Goal: Navigation & Orientation: Find specific page/section

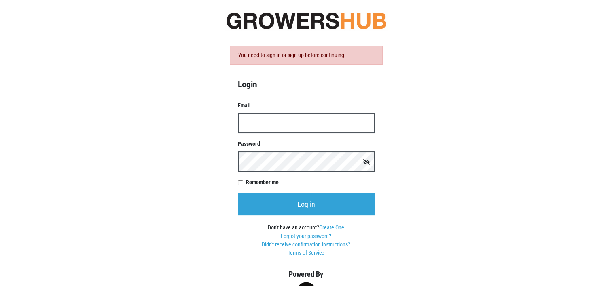
click at [244, 120] on input "Email" at bounding box center [306, 123] width 137 height 20
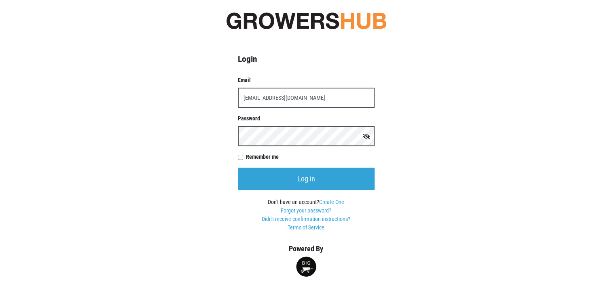
type input "[EMAIL_ADDRESS][DOMAIN_NAME]"
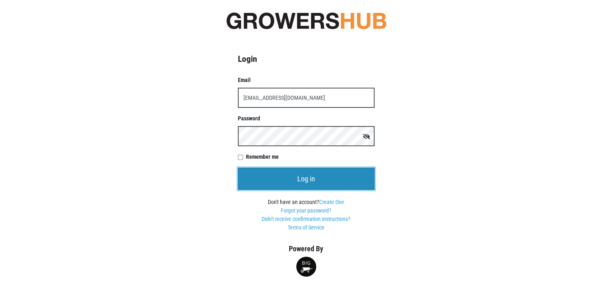
click at [305, 176] on input "Log in" at bounding box center [306, 179] width 137 height 22
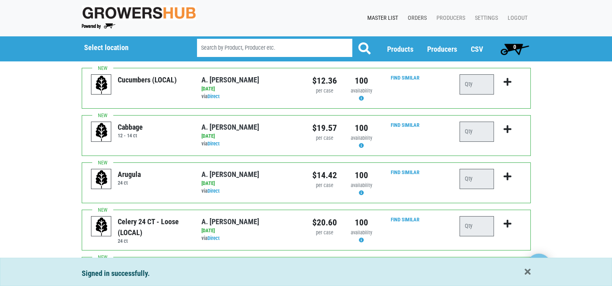
click at [419, 16] on link "Orders" at bounding box center [415, 18] width 29 height 15
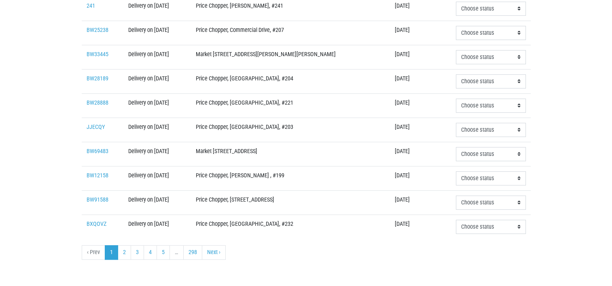
scroll to position [268, 0]
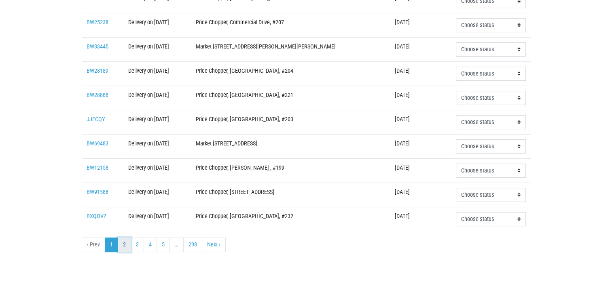
click at [121, 243] on link "2" at bounding box center [124, 245] width 13 height 15
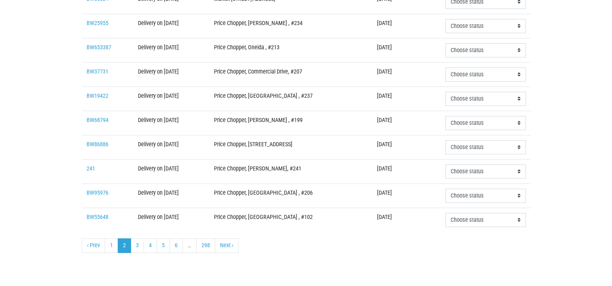
scroll to position [268, 0]
click at [112, 243] on link "1" at bounding box center [111, 245] width 13 height 15
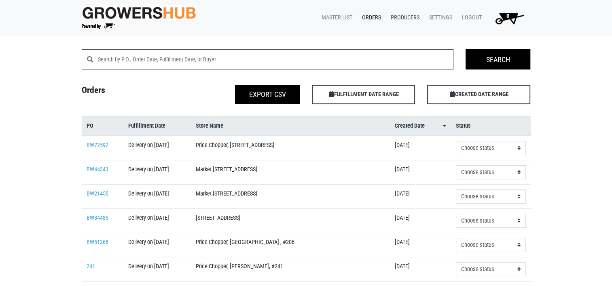
click at [409, 15] on link "Producers" at bounding box center [403, 17] width 38 height 15
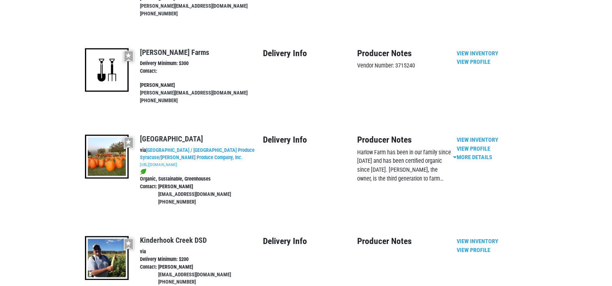
scroll to position [687, 0]
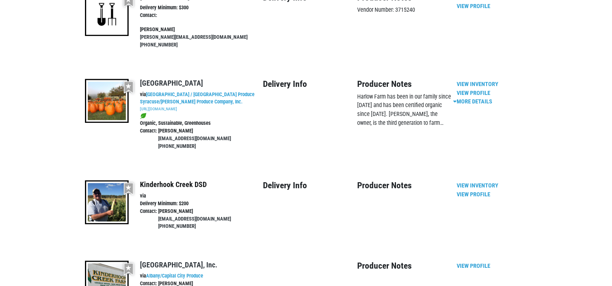
click at [160, 180] on link "Kinderhook Creek DSD" at bounding box center [173, 184] width 67 height 8
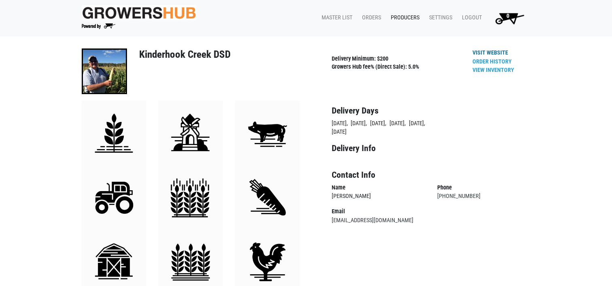
click at [492, 52] on link "Visit Website" at bounding box center [490, 52] width 36 height 7
click at [474, 15] on link "Logout" at bounding box center [470, 17] width 30 height 15
click at [440, 17] on link "Settings" at bounding box center [438, 17] width 33 height 15
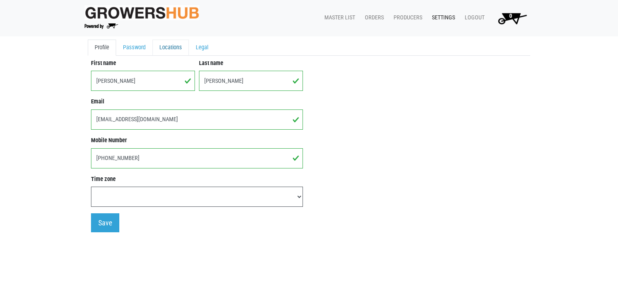
click at [168, 47] on link "Locations" at bounding box center [170, 48] width 36 height 16
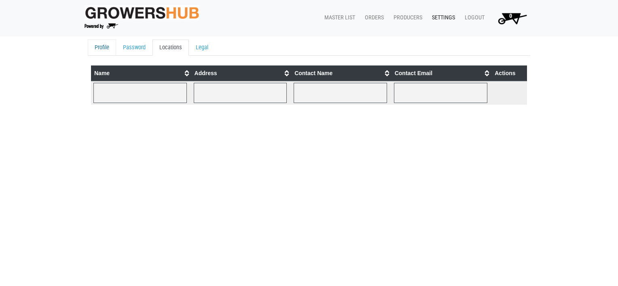
click at [101, 48] on link "Profile" at bounding box center [102, 48] width 28 height 16
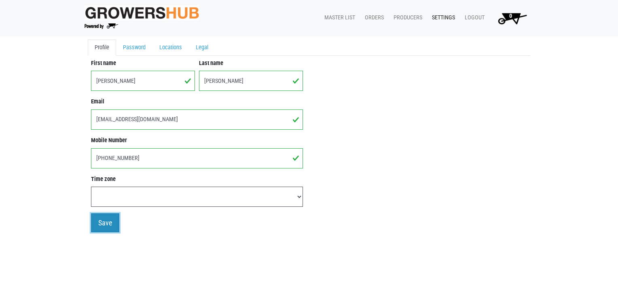
click at [103, 220] on input "Save" at bounding box center [105, 222] width 28 height 19
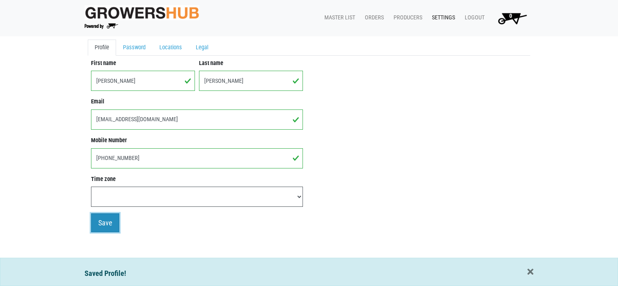
click at [105, 220] on input "Save" at bounding box center [105, 222] width 28 height 19
click at [408, 15] on link "Producers" at bounding box center [406, 17] width 38 height 15
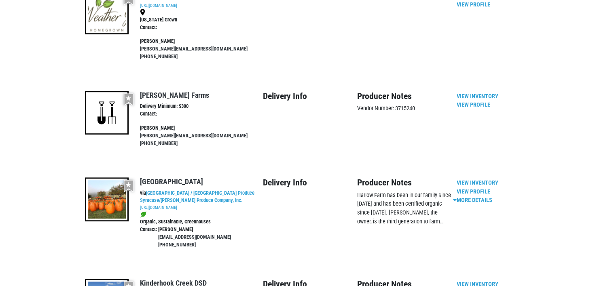
scroll to position [728, 0]
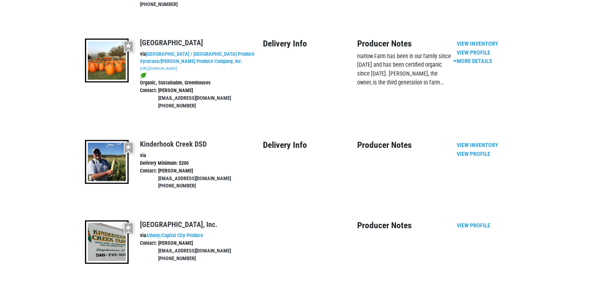
click at [112, 140] on img at bounding box center [107, 162] width 44 height 44
click at [475, 142] on link "View Inventory" at bounding box center [477, 145] width 42 height 7
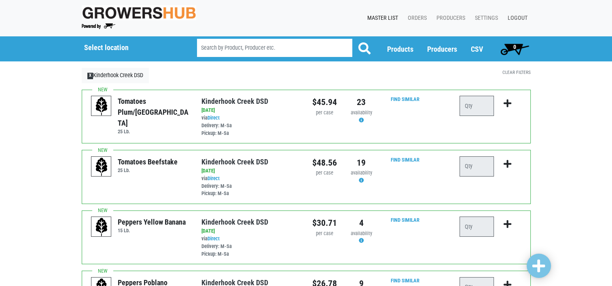
click at [521, 15] on link "Logout" at bounding box center [516, 18] width 30 height 15
